Goal: Navigation & Orientation: Find specific page/section

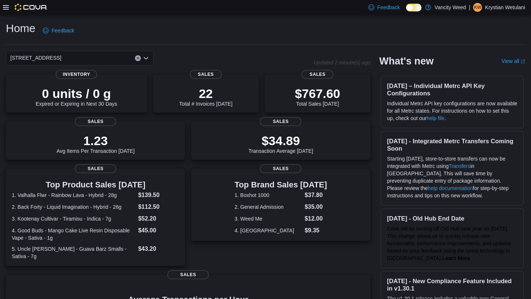
click at [8, 6] on icon at bounding box center [6, 7] width 6 height 6
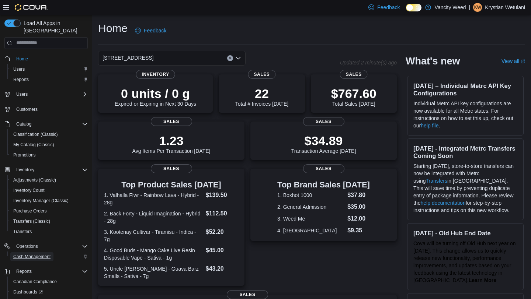
click at [28, 254] on span "Cash Management" at bounding box center [31, 257] width 37 height 6
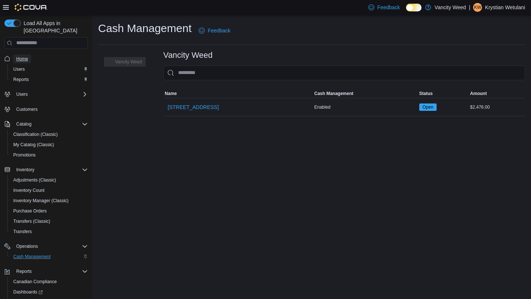
click at [22, 56] on span "Home" at bounding box center [22, 59] width 12 height 6
